Goal: Find contact information: Find contact information

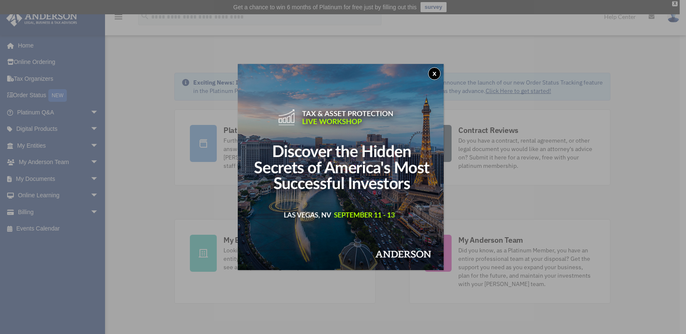
click at [674, 3] on div "x" at bounding box center [343, 167] width 686 height 334
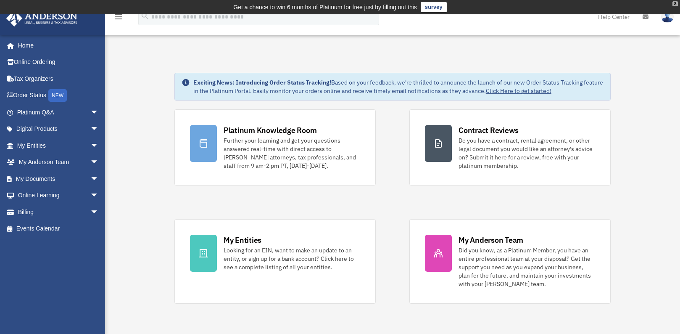
click at [674, 3] on div "X" at bounding box center [674, 3] width 5 height 5
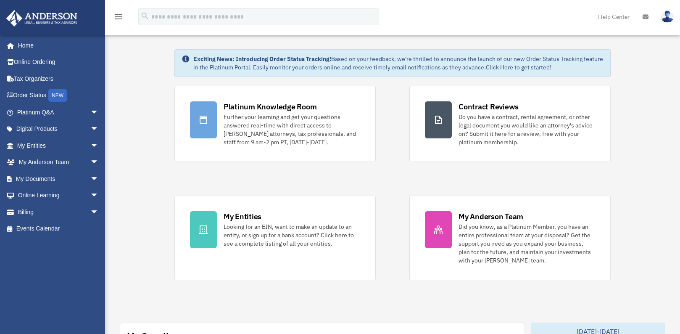
scroll to position [12, 0]
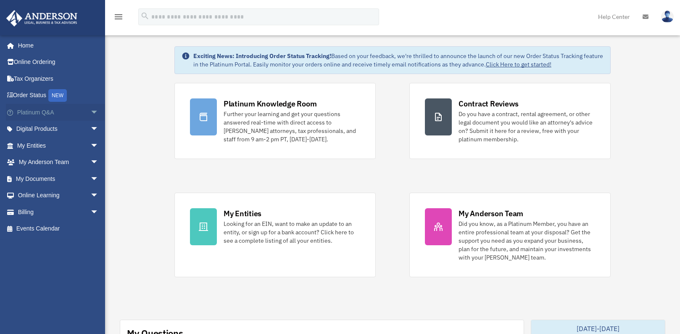
click at [90, 112] on span "arrow_drop_down" at bounding box center [98, 112] width 17 height 17
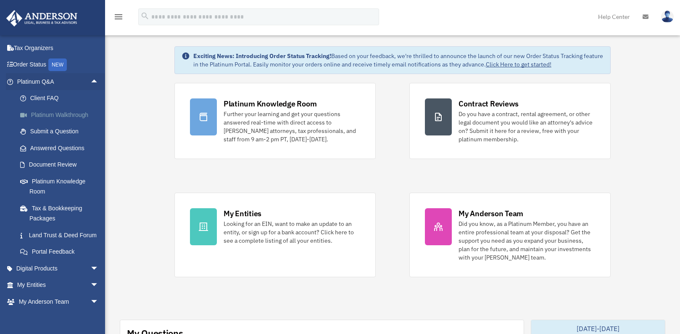
scroll to position [42, 0]
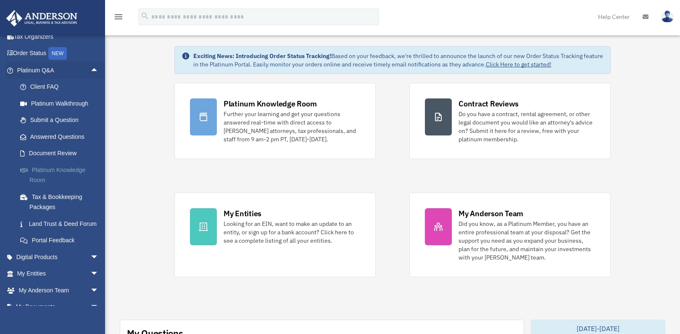
click at [37, 182] on link "Platinum Knowledge Room" at bounding box center [62, 174] width 100 height 27
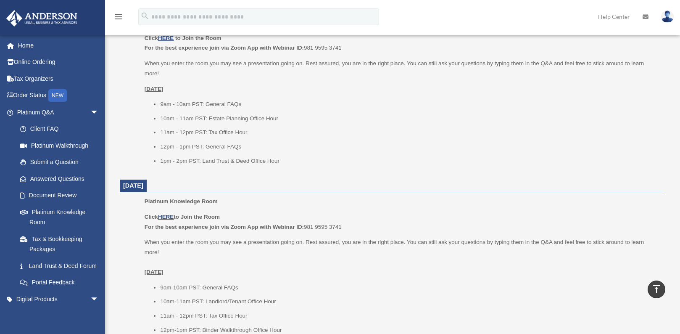
scroll to position [588, 0]
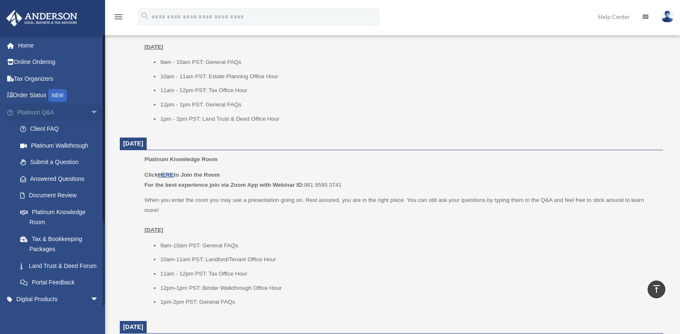
click at [92, 113] on span "arrow_drop_down" at bounding box center [98, 112] width 17 height 17
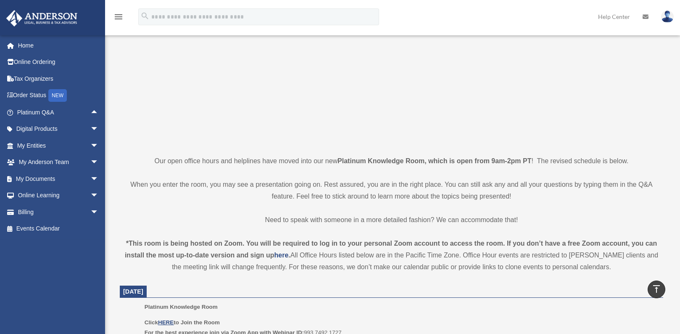
scroll to position [0, 0]
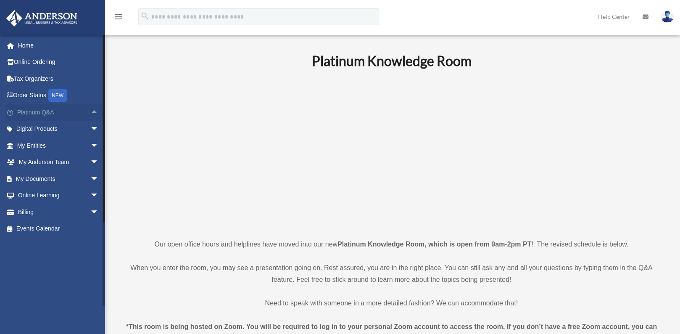
click at [91, 112] on span "arrow_drop_up" at bounding box center [98, 112] width 17 height 17
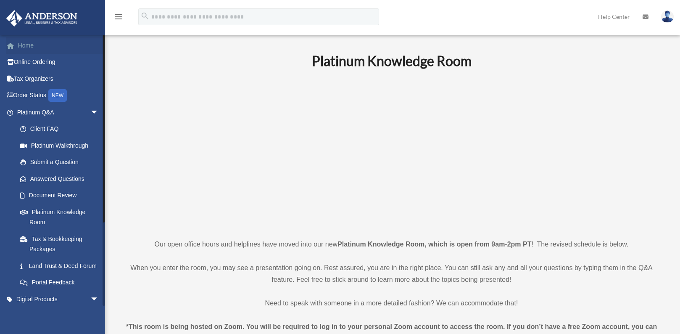
click at [34, 51] on link "Home" at bounding box center [58, 45] width 105 height 17
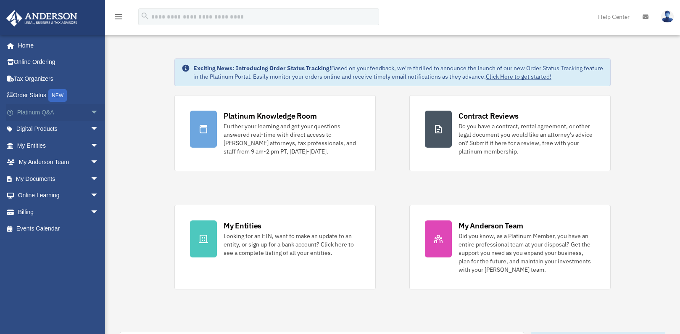
click at [90, 113] on span "arrow_drop_down" at bounding box center [98, 112] width 17 height 17
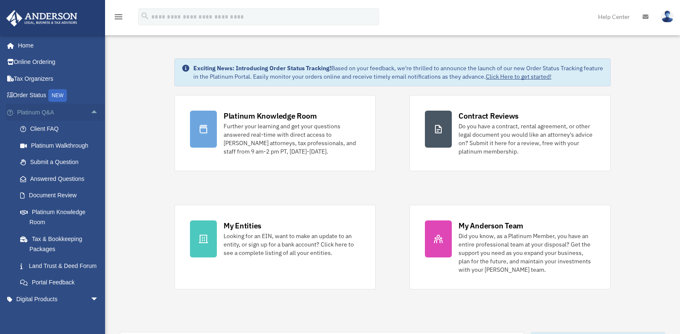
click at [90, 114] on span "arrow_drop_up" at bounding box center [98, 112] width 17 height 17
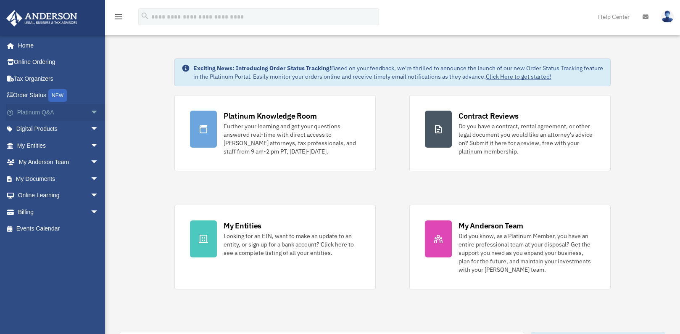
scroll to position [42, 0]
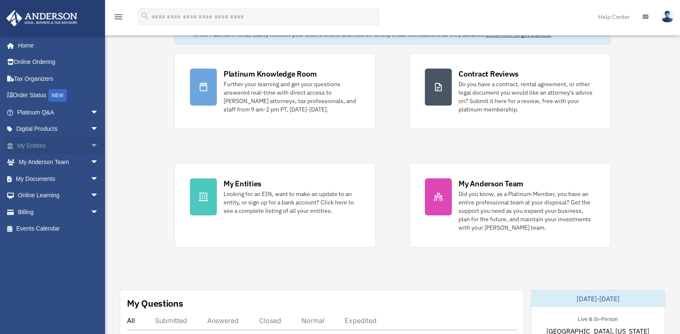
click at [90, 145] on span "arrow_drop_down" at bounding box center [98, 145] width 17 height 17
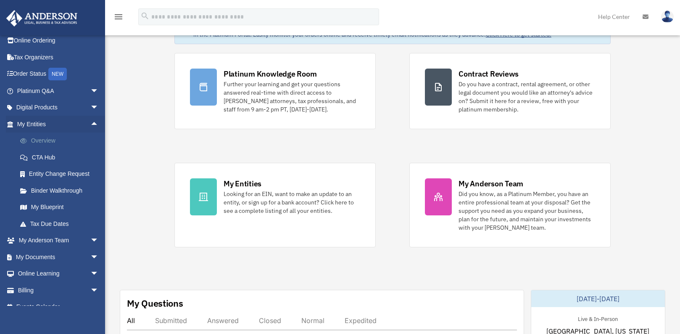
scroll to position [33, 0]
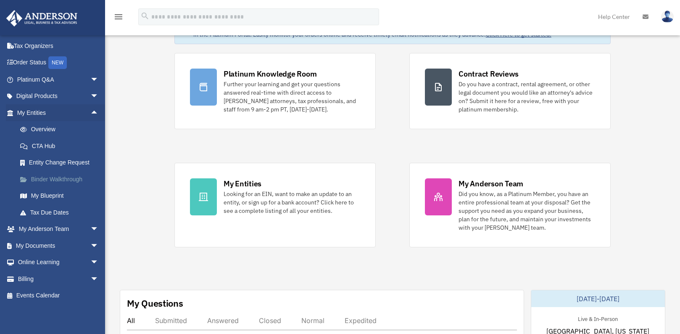
click at [68, 178] on link "Binder Walkthrough" at bounding box center [62, 179] width 100 height 17
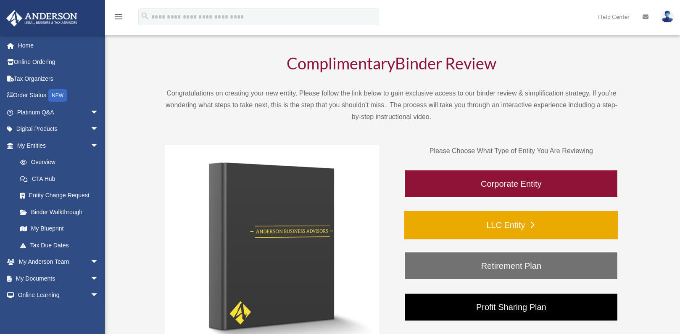
scroll to position [84, 0]
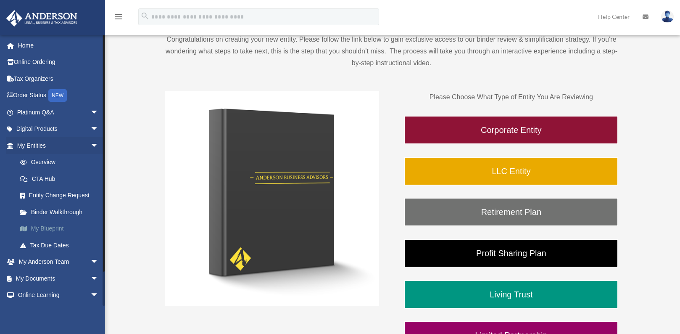
click at [48, 231] on link "My Blueprint" at bounding box center [62, 228] width 100 height 17
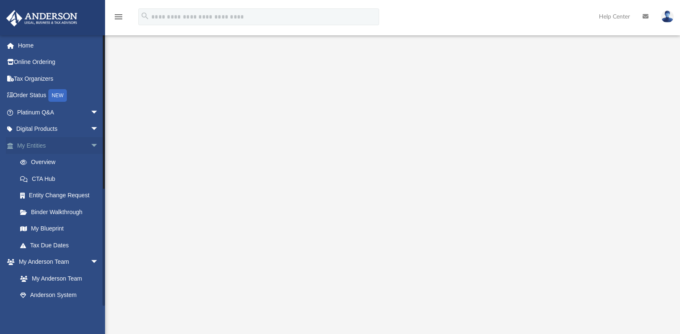
click at [90, 144] on span "arrow_drop_down" at bounding box center [98, 145] width 17 height 17
click at [60, 181] on link "My Anderson Team" at bounding box center [62, 178] width 100 height 17
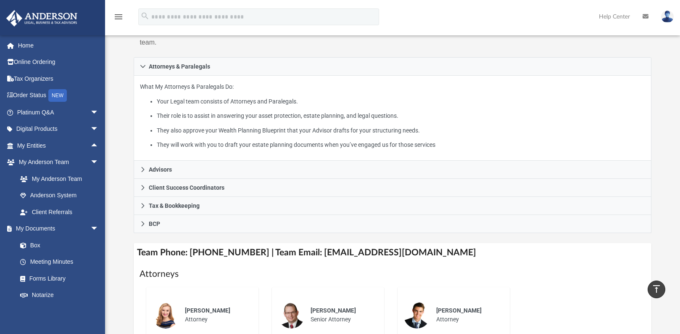
scroll to position [111, 0]
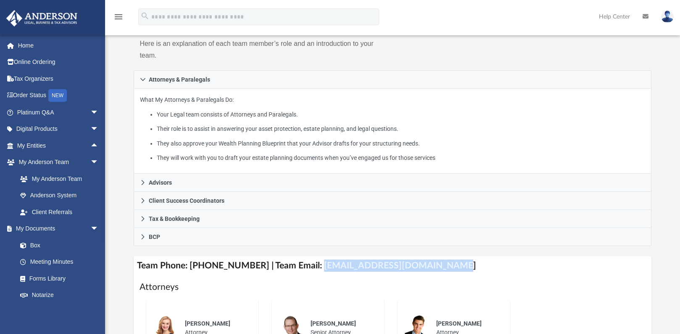
drag, startPoint x: 437, startPoint y: 266, endPoint x: 306, endPoint y: 269, distance: 131.5
click at [306, 269] on h4 "Team Phone: [PHONE_NUMBER] | Team Email: [EMAIL_ADDRESS][DOMAIN_NAME]" at bounding box center [392, 265] width 517 height 19
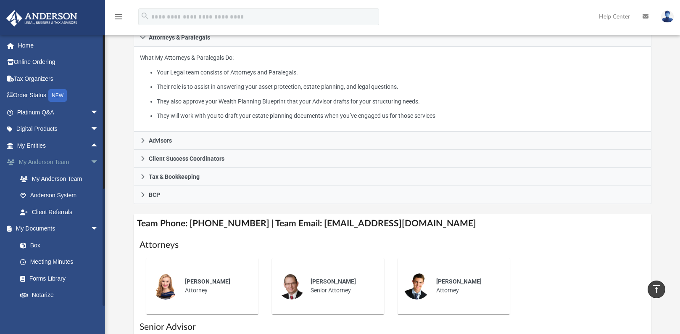
click at [90, 161] on span "arrow_drop_down" at bounding box center [98, 162] width 17 height 17
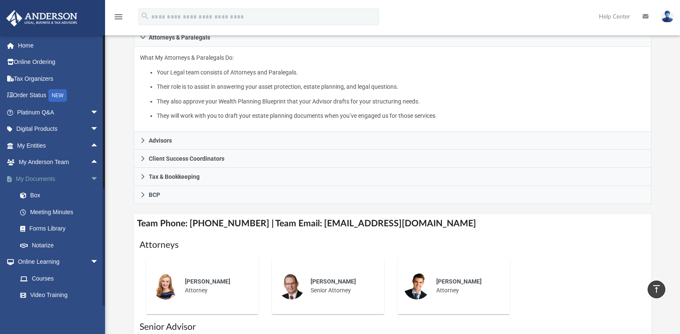
click at [90, 178] on span "arrow_drop_down" at bounding box center [98, 178] width 17 height 17
click at [90, 195] on span "arrow_drop_down" at bounding box center [98, 195] width 17 height 17
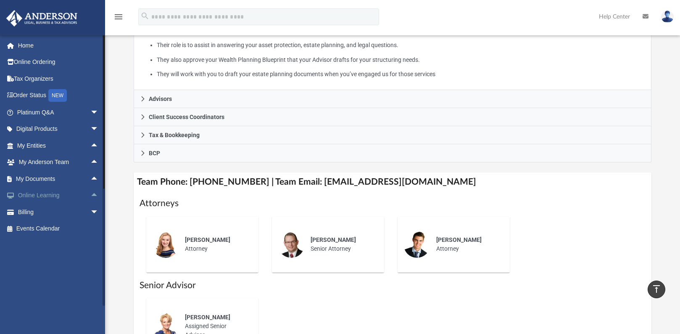
scroll to position [195, 0]
click at [90, 211] on span "arrow_drop_down" at bounding box center [98, 211] width 17 height 17
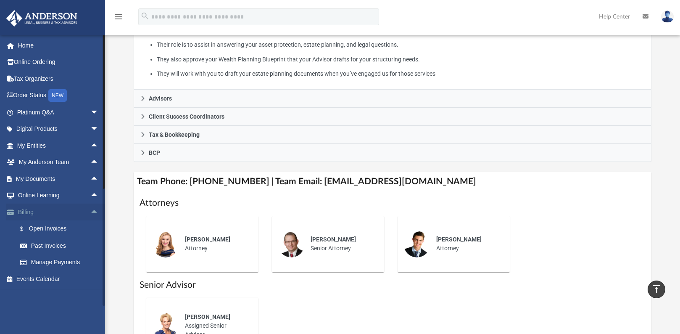
click at [90, 210] on span "arrow_drop_up" at bounding box center [98, 211] width 17 height 17
click at [90, 211] on span "arrow_drop_down" at bounding box center [98, 211] width 17 height 17
